Goal: Information Seeking & Learning: Learn about a topic

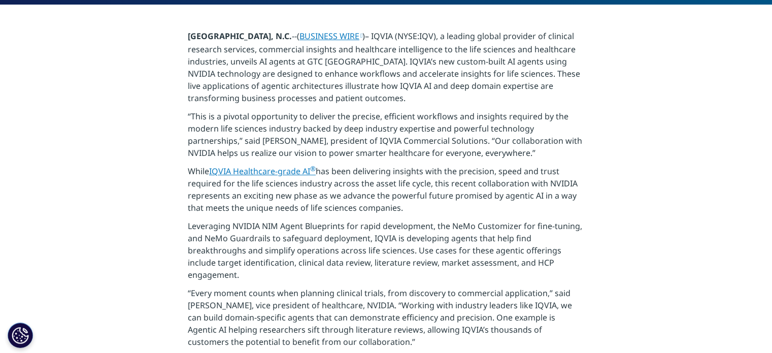
click at [283, 326] on p "“Every moment counts when planning clinical trials, from discovery to commercia…" at bounding box center [386, 320] width 396 height 67
click at [517, 253] on p "Leveraging NVIDIA NIM Agent Blueprints for rapid development, the NeMo Customiz…" at bounding box center [386, 253] width 396 height 67
drag, startPoint x: 448, startPoint y: 208, endPoint x: 266, endPoint y: 113, distance: 205.5
click at [266, 113] on p "“This is a pivotal opportunity to deliver the precise, efficient workflows and …" at bounding box center [386, 137] width 396 height 55
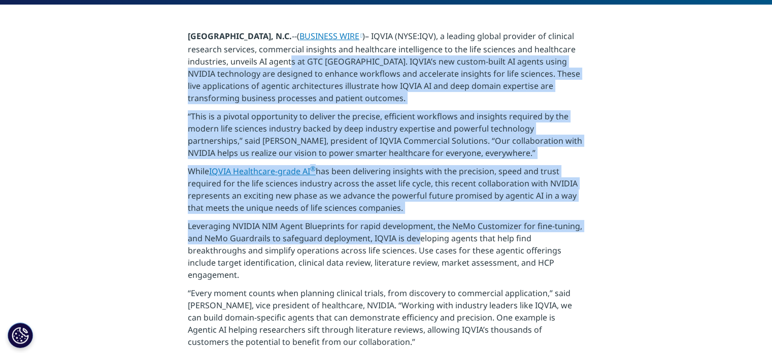
drag, startPoint x: 374, startPoint y: 135, endPoint x: 413, endPoint y: 236, distance: 108.3
click at [413, 236] on p "Leveraging NVIDIA NIM Agent Blueprints for rapid development, the NeMo Customiz…" at bounding box center [386, 253] width 396 height 67
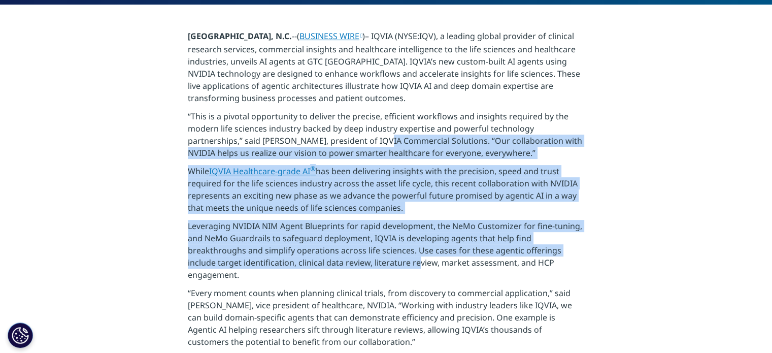
drag, startPoint x: 412, startPoint y: 265, endPoint x: 365, endPoint y: 113, distance: 159.3
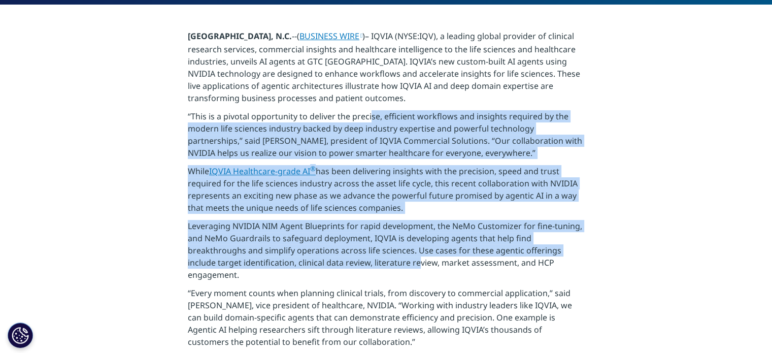
drag, startPoint x: 365, startPoint y: 113, endPoint x: 363, endPoint y: 132, distance: 18.9
click at [365, 113] on p "“This is a pivotal opportunity to deliver the precise, efficient workflows and …" at bounding box center [386, 137] width 396 height 55
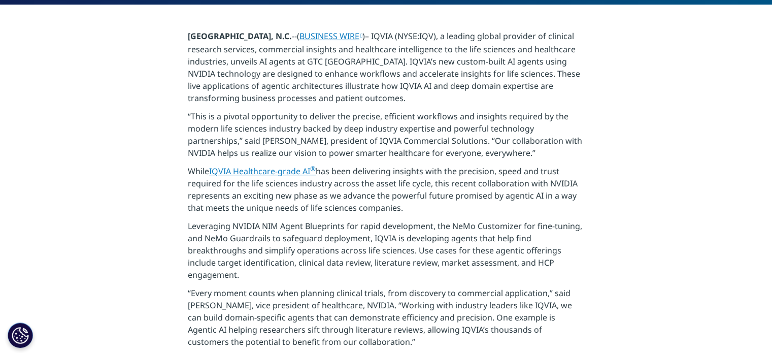
click at [434, 246] on p "Leveraging NVIDIA NIM Agent Blueprints for rapid development, the NeMo Customiz…" at bounding box center [386, 253] width 396 height 67
click at [489, 192] on p "While IQVIA Healthcare-grade AI ® has been delivering insights with the precisi…" at bounding box center [386, 192] width 396 height 55
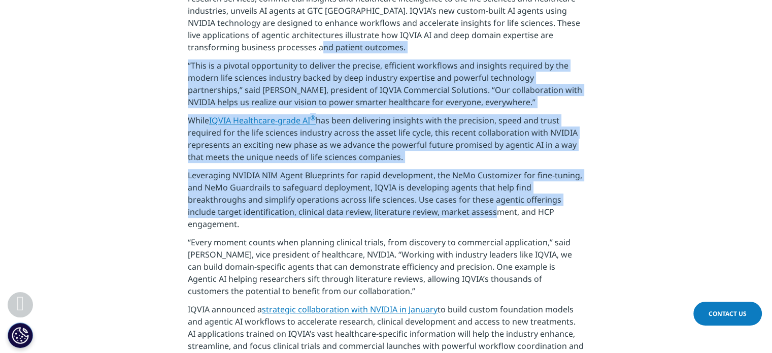
drag, startPoint x: 489, startPoint y: 213, endPoint x: 367, endPoint y: 56, distance: 198.5
click at [367, 56] on p "RESEARCH TRIANGLE PARK, N.C. --( BUSINESS WIRE )– IQVIA (NYSE:IQV), a leading g…" at bounding box center [386, 19] width 396 height 80
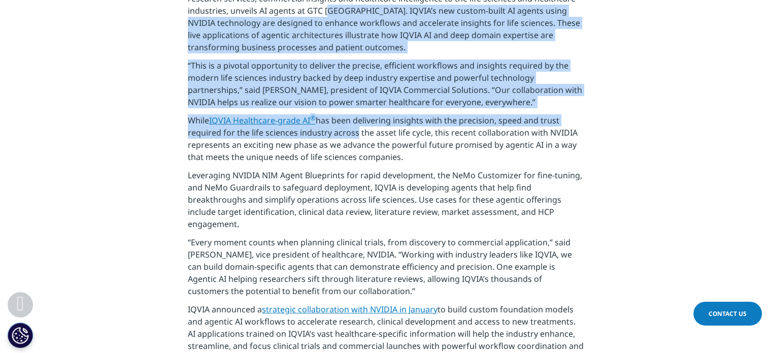
drag, startPoint x: 372, startPoint y: 12, endPoint x: 353, endPoint y: 131, distance: 121.3
click at [353, 131] on p "While IQVIA Healthcare-grade AI ® has been delivering insights with the precisi…" at bounding box center [386, 141] width 396 height 55
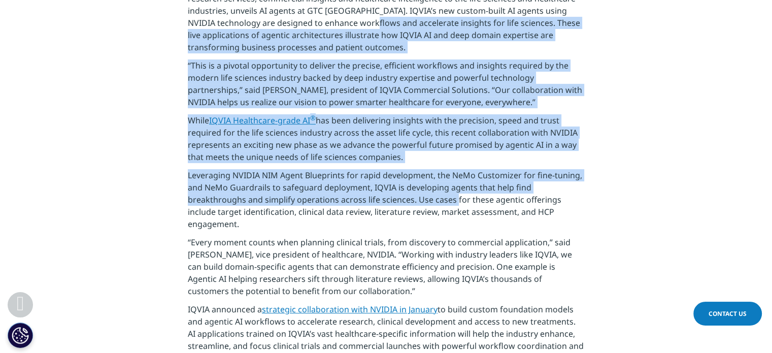
drag, startPoint x: 395, startPoint y: 28, endPoint x: 452, endPoint y: 197, distance: 178.3
click at [452, 197] on p "Leveraging NVIDIA NIM Agent Blueprints for rapid development, the NeMo Customiz…" at bounding box center [386, 202] width 396 height 67
drag, startPoint x: 551, startPoint y: 226, endPoint x: 480, endPoint y: 84, distance: 158.9
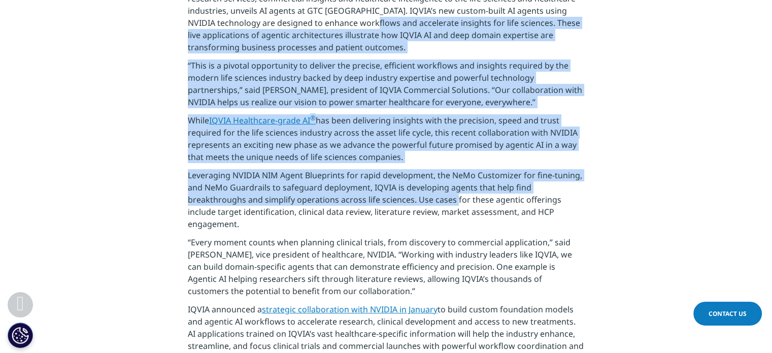
click at [480, 84] on p "“This is a pivotal opportunity to deliver the precise, efficient workflows and …" at bounding box center [386, 86] width 396 height 55
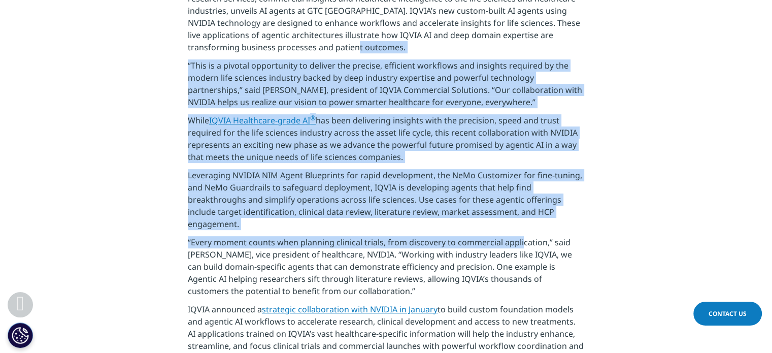
drag, startPoint x: 481, startPoint y: 54, endPoint x: 517, endPoint y: 246, distance: 194.8
click at [517, 246] on p "“Every moment counts when planning clinical trials, from discovery to commercia…" at bounding box center [386, 269] width 396 height 67
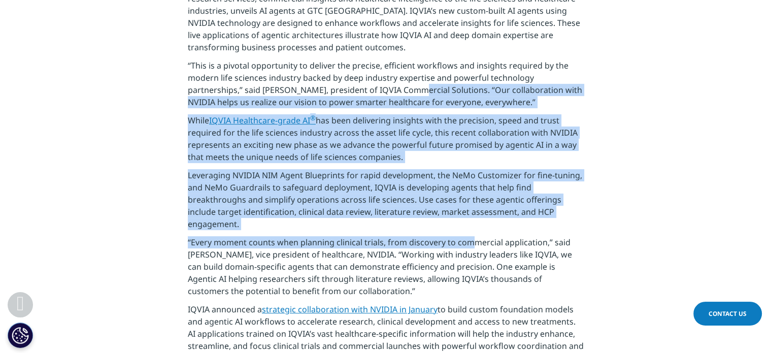
drag, startPoint x: 462, startPoint y: 243, endPoint x: 411, endPoint y: 91, distance: 160.0
click at [411, 91] on p "“This is a pivotal opportunity to deliver the precise, efficient workflows and …" at bounding box center [386, 86] width 396 height 55
drag, startPoint x: 408, startPoint y: 68, endPoint x: 419, endPoint y: 226, distance: 158.7
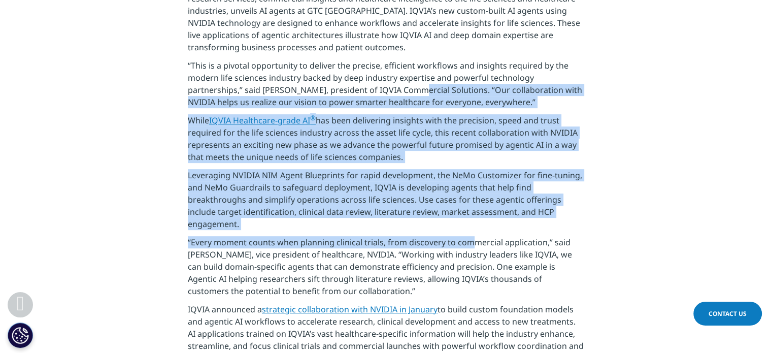
click at [419, 226] on p "Leveraging NVIDIA NIM Agent Blueprints for rapid development, the NeMo Customiz…" at bounding box center [386, 202] width 396 height 67
drag, startPoint x: 459, startPoint y: 232, endPoint x: 408, endPoint y: 53, distance: 186.2
click at [408, 53] on p "RESEARCH TRIANGLE PARK, N.C. --( BUSINESS WIRE )– IQVIA (NYSE:IQV), a leading g…" at bounding box center [386, 19] width 396 height 80
drag, startPoint x: 439, startPoint y: 149, endPoint x: 466, endPoint y: 292, distance: 146.2
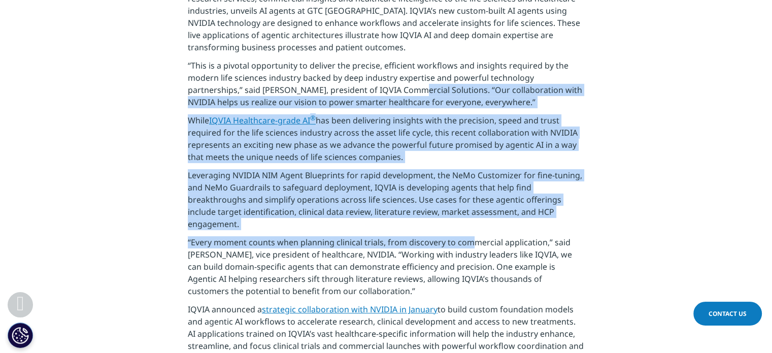
click at [466, 292] on p "“Every moment counts when planning clinical trials, from discovery to commercia…" at bounding box center [386, 269] width 396 height 67
drag, startPoint x: 500, startPoint y: 288, endPoint x: 435, endPoint y: 136, distance: 165.1
click at [435, 136] on p "While IQVIA Healthcare-grade AI ® has been delivering insights with the precisi…" at bounding box center [386, 141] width 396 height 55
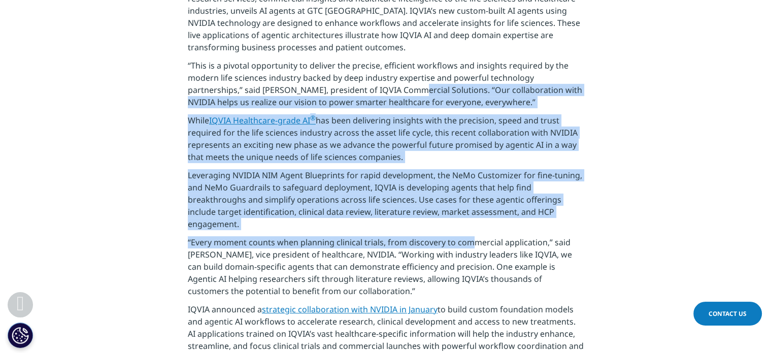
drag, startPoint x: 465, startPoint y: 47, endPoint x: 478, endPoint y: 298, distance: 252.1
click at [478, 298] on p "“Every moment counts when planning clinical trials, from discovery to commercia…" at bounding box center [386, 269] width 396 height 67
drag, startPoint x: 448, startPoint y: 209, endPoint x: 401, endPoint y: 106, distance: 113.1
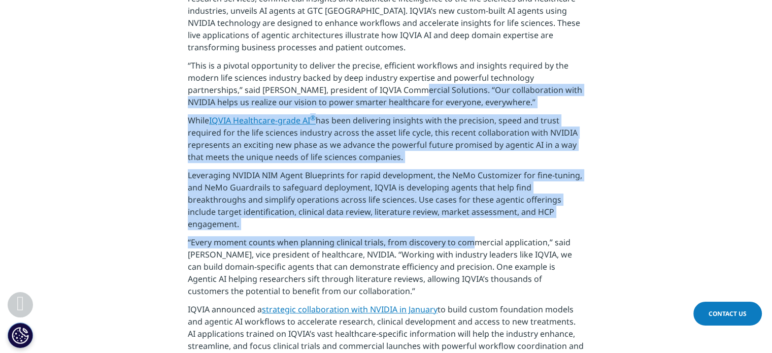
click at [401, 106] on p "“This is a pivotal opportunity to deliver the precise, efficient workflows and …" at bounding box center [386, 86] width 396 height 55
drag, startPoint x: 404, startPoint y: 62, endPoint x: 398, endPoint y: 221, distance: 159.5
click at [398, 221] on p "Leveraging NVIDIA NIM Agent Blueprints for rapid development, the NeMo Customiz…" at bounding box center [386, 202] width 396 height 67
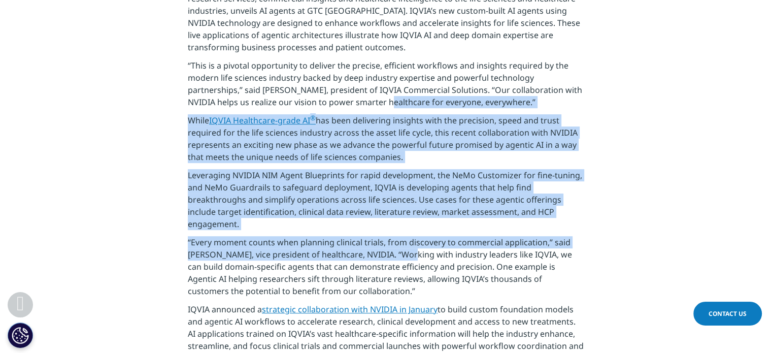
drag, startPoint x: 394, startPoint y: 214, endPoint x: 454, endPoint y: 42, distance: 182.2
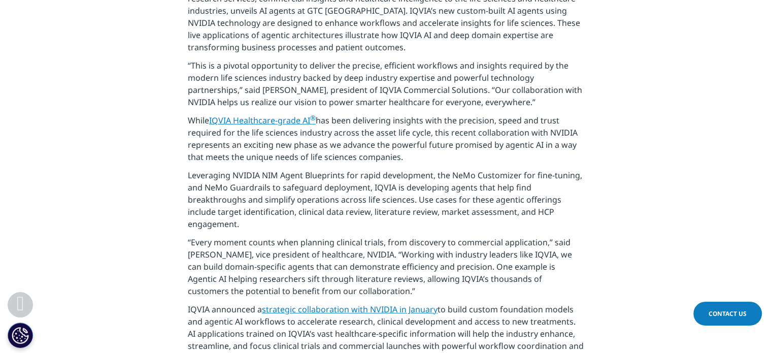
click at [459, 36] on p "RESEARCH TRIANGLE PARK, N.C. --( BUSINESS WIRE )– IQVIA (NYSE:IQV), a leading g…" at bounding box center [386, 19] width 396 height 80
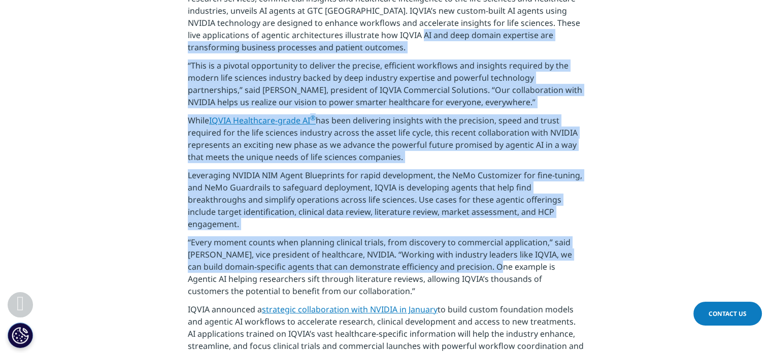
drag, startPoint x: 459, startPoint y: 36, endPoint x: 458, endPoint y: 273, distance: 236.5
click at [458, 273] on p "“Every moment counts when planning clinical trials, from discovery to commercia…" at bounding box center [386, 269] width 396 height 67
drag, startPoint x: 474, startPoint y: 297, endPoint x: 495, endPoint y: 157, distance: 141.8
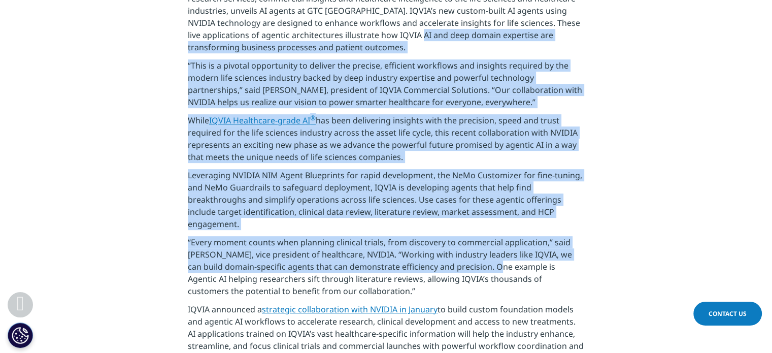
click at [495, 157] on p "While IQVIA Healthcare-grade AI ® has been delivering insights with the precisi…" at bounding box center [386, 141] width 396 height 55
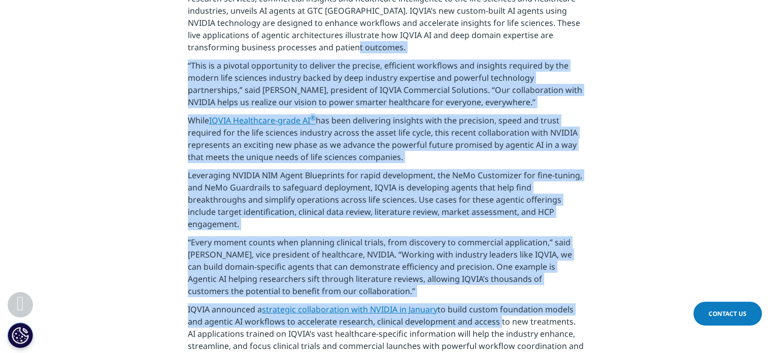
drag, startPoint x: 520, startPoint y: 50, endPoint x: 496, endPoint y: 328, distance: 279.2
click at [496, 328] on p "IQVIA announced a strategic collaboration with NVIDIA in January to build custo…" at bounding box center [386, 336] width 396 height 67
drag, startPoint x: 514, startPoint y: 290, endPoint x: 497, endPoint y: 128, distance: 163.3
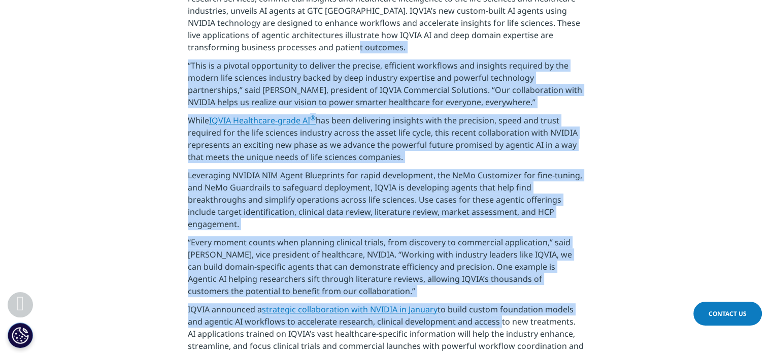
click at [497, 128] on p "While IQVIA Healthcare-grade AI ® has been delivering insights with the precisi…" at bounding box center [386, 141] width 396 height 55
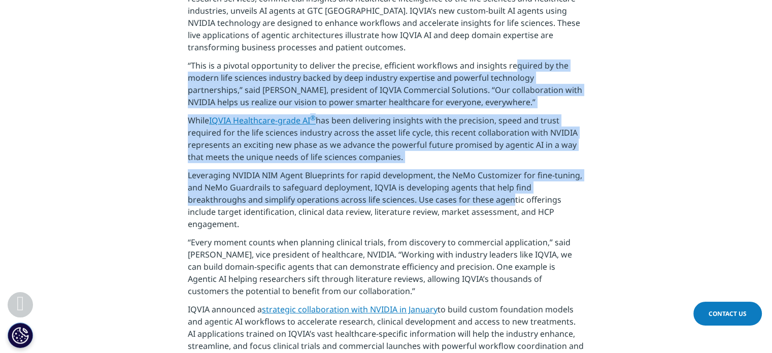
drag, startPoint x: 509, startPoint y: 64, endPoint x: 502, endPoint y: 199, distance: 135.2
click at [502, 199] on p "Leveraging NVIDIA NIM Agent Blueprints for rapid development, the NeMo Customiz…" at bounding box center [386, 202] width 396 height 67
drag, startPoint x: 455, startPoint y: 181, endPoint x: 264, endPoint y: 84, distance: 213.6
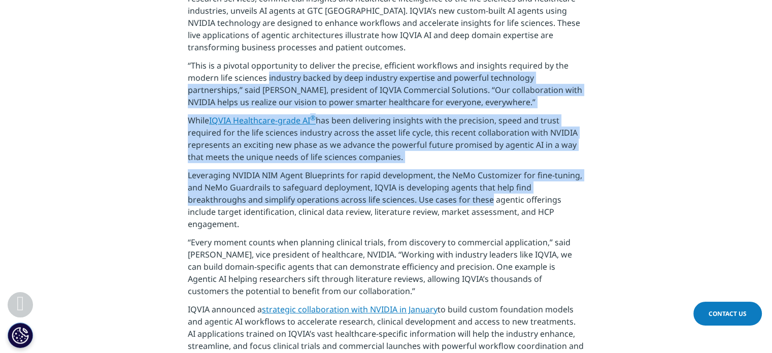
click at [264, 77] on p "“This is a pivotal opportunity to deliver the precise, efficient workflows and …" at bounding box center [386, 86] width 396 height 55
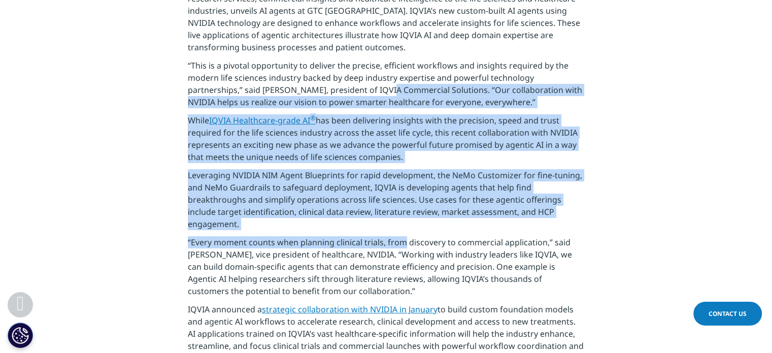
drag, startPoint x: 381, startPoint y: 111, endPoint x: 396, endPoint y: 250, distance: 139.4
click at [396, 250] on p "“Every moment counts when planning clinical trials, from discovery to commercia…" at bounding box center [386, 269] width 396 height 67
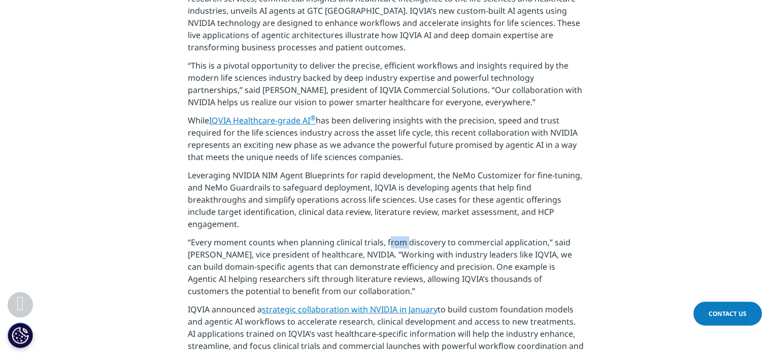
click at [397, 251] on p "“Every moment counts when planning clinical trials, from discovery to commercia…" at bounding box center [386, 269] width 396 height 67
drag, startPoint x: 471, startPoint y: 97, endPoint x: 471, endPoint y: 299, distance: 202.0
click at [471, 299] on p "“Every moment counts when planning clinical trials, from discovery to commercia…" at bounding box center [386, 269] width 396 height 67
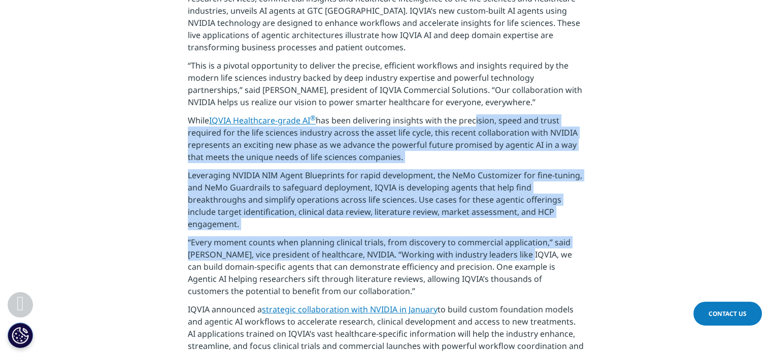
drag, startPoint x: 520, startPoint y: 262, endPoint x: 473, endPoint y: 121, distance: 148.6
click at [473, 121] on p "While IQVIA Healthcare-grade AI ® has been delivering insights with the precisi…" at bounding box center [386, 141] width 396 height 55
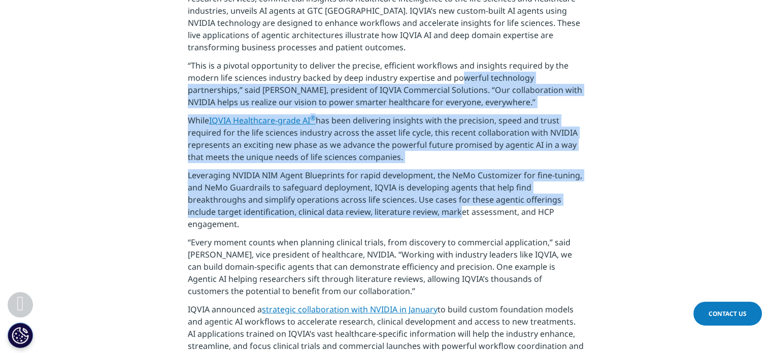
drag, startPoint x: 458, startPoint y: 74, endPoint x: 454, endPoint y: 217, distance: 142.7
click at [454, 217] on p "Leveraging NVIDIA NIM Agent Blueprints for rapid development, the NeMo Customiz…" at bounding box center [386, 202] width 396 height 67
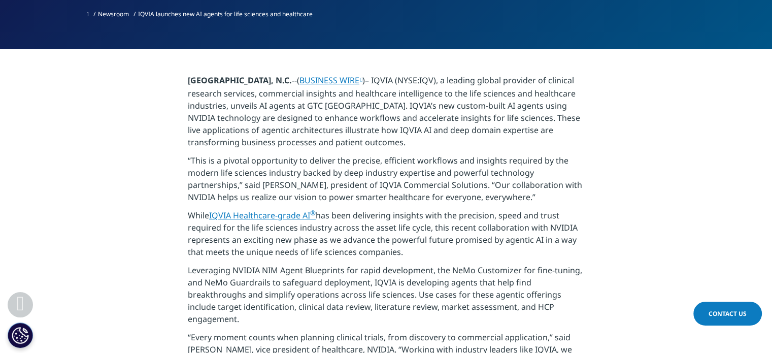
scroll to position [203, 0]
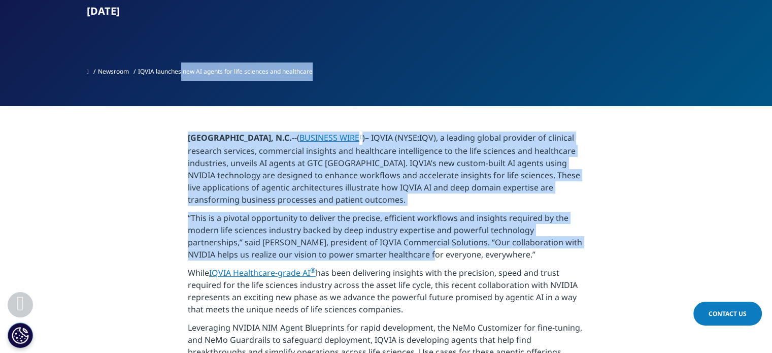
drag, startPoint x: 187, startPoint y: 99, endPoint x: 430, endPoint y: 266, distance: 294.2
click at [430, 266] on p "“This is a pivotal opportunity to deliver the precise, efficient workflows and …" at bounding box center [386, 239] width 396 height 55
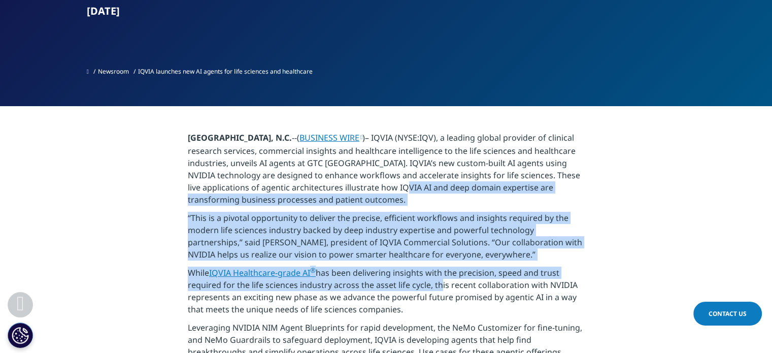
drag, startPoint x: 439, startPoint y: 191, endPoint x: 437, endPoint y: 282, distance: 91.4
click at [437, 282] on p "While IQVIA Healthcare-grade AI ® has been delivering insights with the precisi…" at bounding box center [386, 293] width 396 height 55
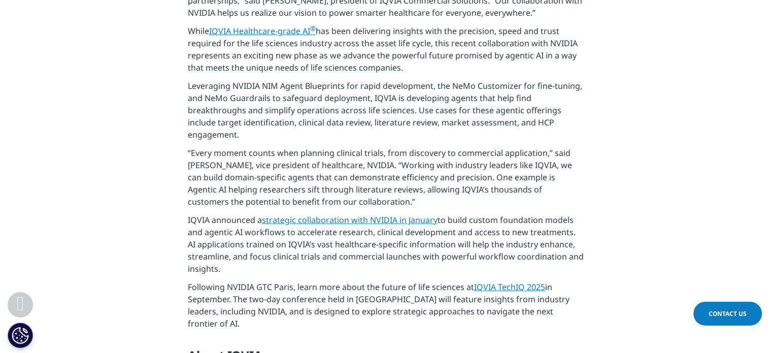
scroll to position [558, 0]
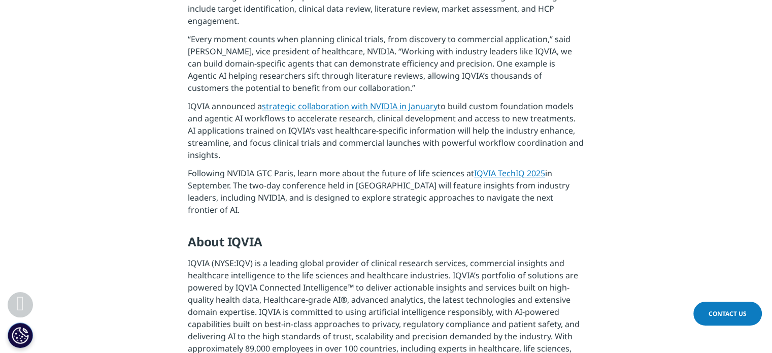
click at [409, 112] on link "strategic collaboration with NVIDIA in January" at bounding box center [350, 105] width 176 height 11
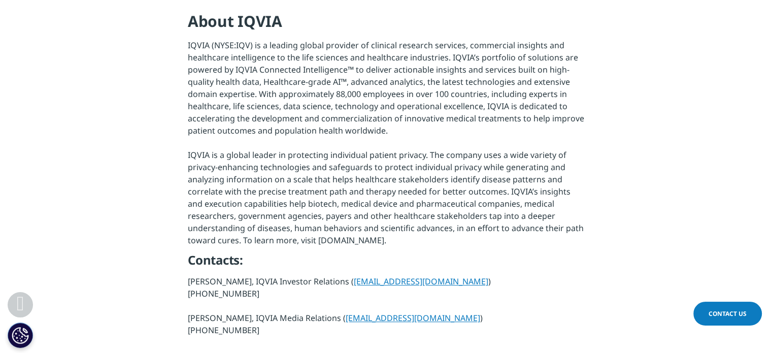
scroll to position [711, 0]
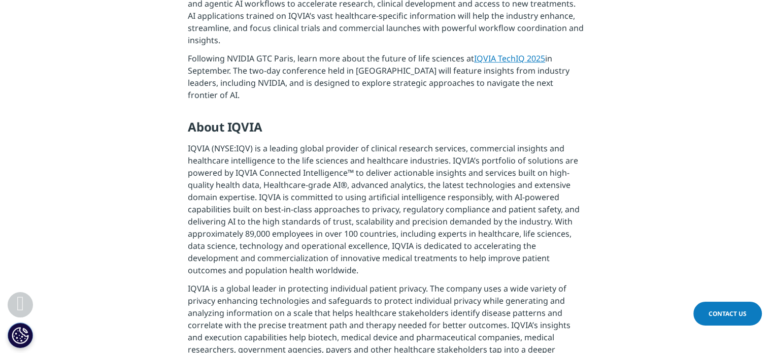
scroll to position [812, 0]
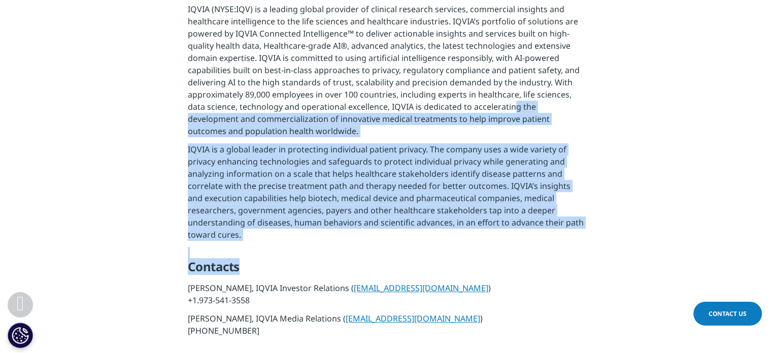
drag, startPoint x: 516, startPoint y: 118, endPoint x: 514, endPoint y: 99, distance: 18.9
click at [514, 99] on p "IQVIA (NYSE:IQV) is a leading global provider of clinical research services, co…" at bounding box center [386, 73] width 396 height 140
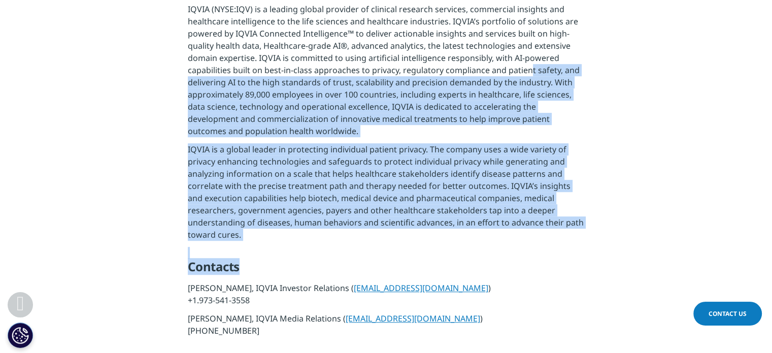
drag, startPoint x: 527, startPoint y: 64, endPoint x: 558, endPoint y: 241, distance: 179.3
click at [558, 259] on h5 "Contacts" at bounding box center [386, 270] width 396 height 23
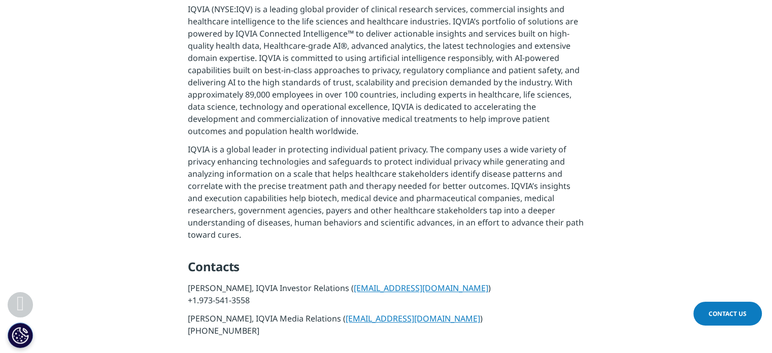
drag, startPoint x: 594, startPoint y: 178, endPoint x: 597, endPoint y: 113, distance: 65.0
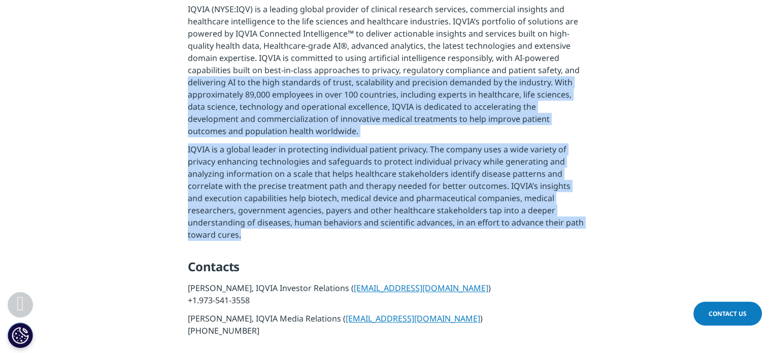
drag, startPoint x: 595, startPoint y: 62, endPoint x: 587, endPoint y: 235, distance: 172.7
click at [583, 259] on h5 "Contacts" at bounding box center [386, 270] width 396 height 23
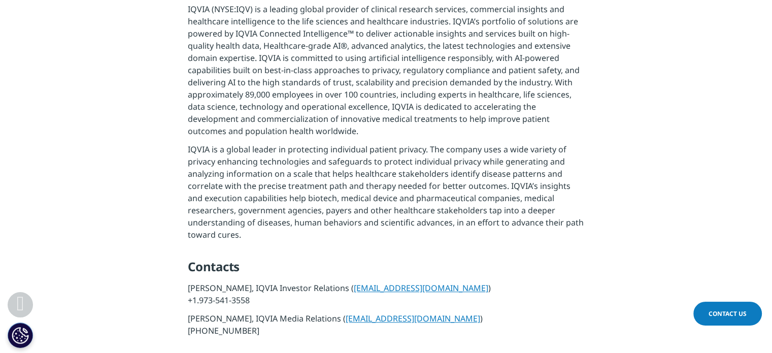
drag, startPoint x: 568, startPoint y: 217, endPoint x: 468, endPoint y: 127, distance: 134.4
click at [468, 127] on p "IQVIA (NYSE:IQV) is a leading global provider of clinical research services, co…" at bounding box center [386, 73] width 396 height 140
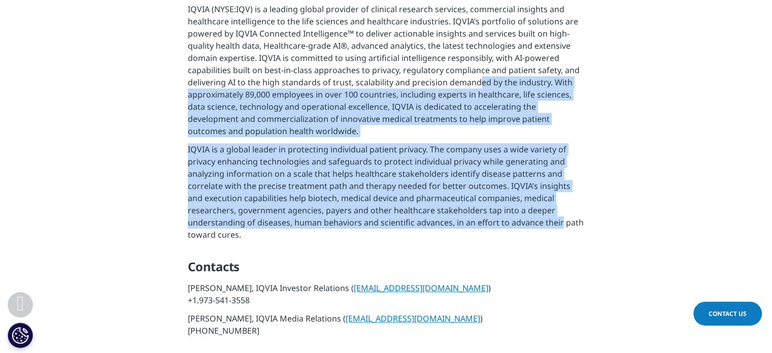
drag, startPoint x: 480, startPoint y: 71, endPoint x: 488, endPoint y: 215, distance: 144.3
click at [488, 215] on p "IQVIA is a global leader in protecting individual patient privacy. The company …" at bounding box center [386, 195] width 396 height 104
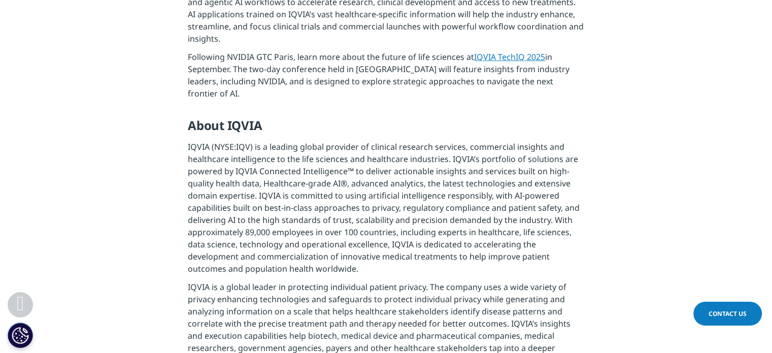
scroll to position [660, 0]
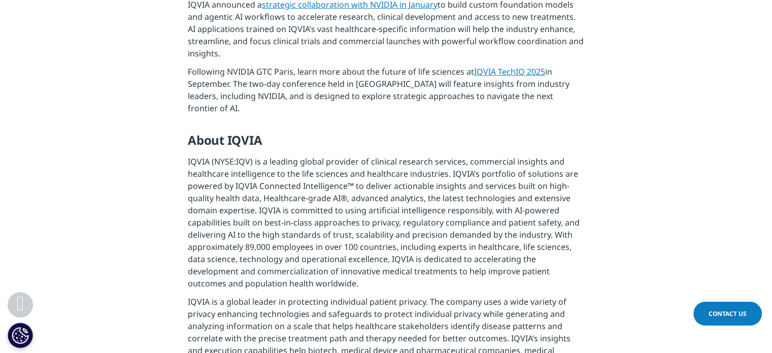
drag, startPoint x: 393, startPoint y: 210, endPoint x: 310, endPoint y: 182, distance: 88.1
click at [305, 96] on div "RESEARCH TRIANGLE PARK, N.C. --( BUSINESS WIRE )– IQVIA (NYSE:IQV), a leading g…" at bounding box center [386, 85] width 396 height 820
click at [313, 265] on p "IQVIA (NYSE:IQV) is a leading global provider of clinical research services, co…" at bounding box center [386, 225] width 396 height 140
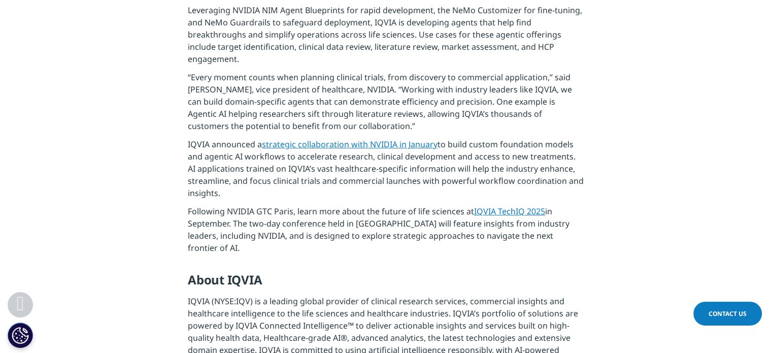
scroll to position [508, 0]
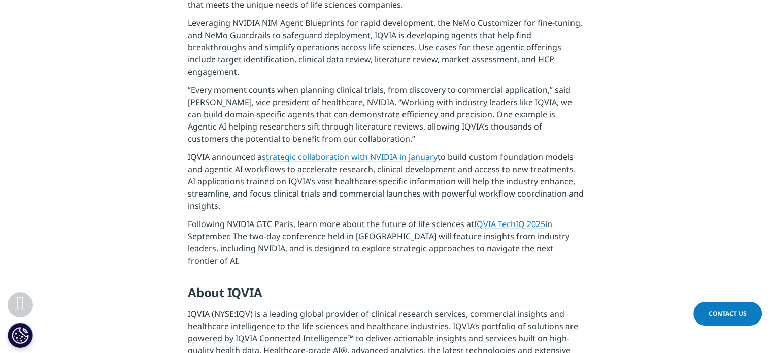
click at [510, 228] on link "IQVIA TechIQ 2025" at bounding box center [509, 223] width 71 height 11
drag, startPoint x: 510, startPoint y: 228, endPoint x: 453, endPoint y: 300, distance: 92.2
click at [453, 300] on div "RESEARCH TRIANGLE PARK, N.C. --( BUSINESS WIRE )– IQVIA (NYSE:IQV), a leading g…" at bounding box center [386, 237] width 396 height 820
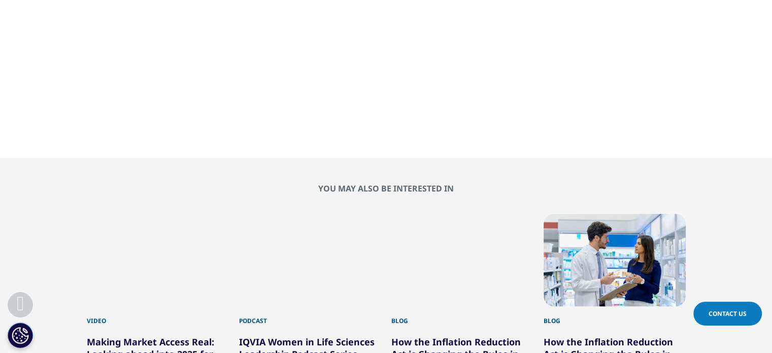
scroll to position [761, 0]
